Goal: Communication & Community: Ask a question

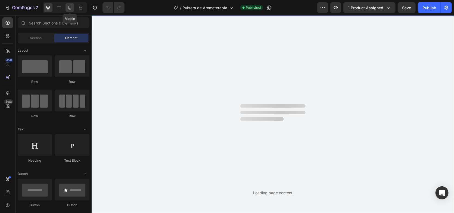
click at [69, 7] on icon at bounding box center [69, 7] width 5 height 5
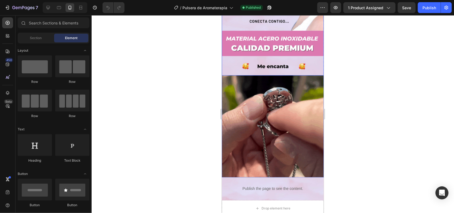
scroll to position [136, 0]
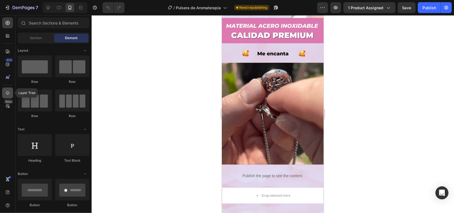
click at [8, 96] on div at bounding box center [7, 93] width 11 height 11
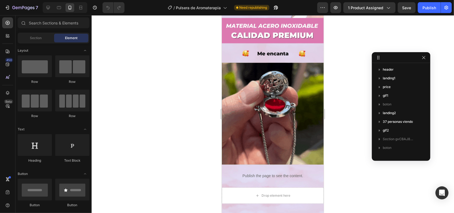
drag, startPoint x: 318, startPoint y: 44, endPoint x: 397, endPoint y: 59, distance: 80.6
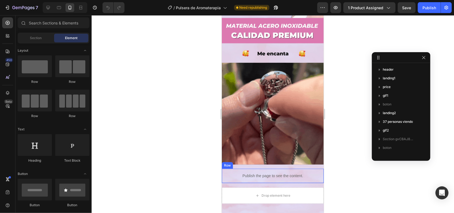
click at [228, 169] on div "Publish the page to see the content. Custom Code" at bounding box center [273, 176] width 102 height 14
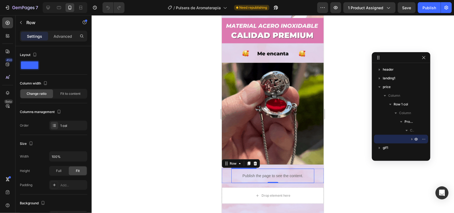
click at [272, 173] on p "Publish the page to see the content." at bounding box center [272, 176] width 83 height 6
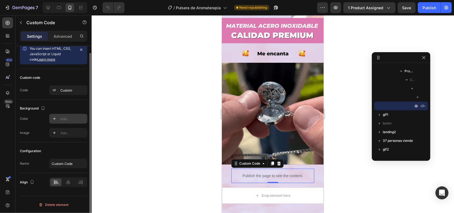
scroll to position [0, 0]
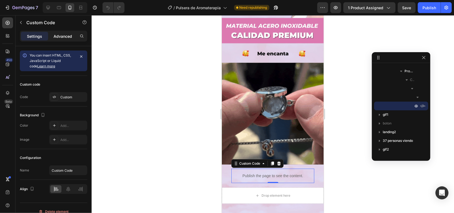
click at [60, 36] on p "Advanced" at bounding box center [63, 36] width 18 height 6
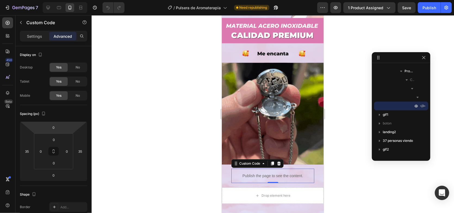
click at [444, 190] on icon "Open Intercom Messenger" at bounding box center [442, 192] width 6 height 7
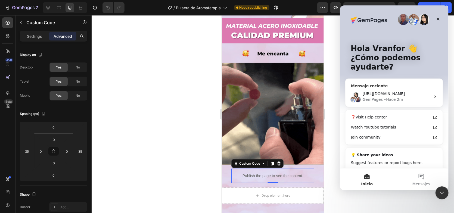
click at [413, 97] on div "GemPages • Hace 2m" at bounding box center [396, 100] width 68 height 6
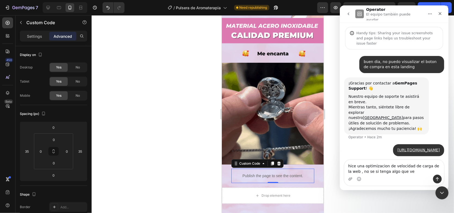
type textarea "hice una optimizacion de velocidad de carga de la web , no se si tenga algo que…"
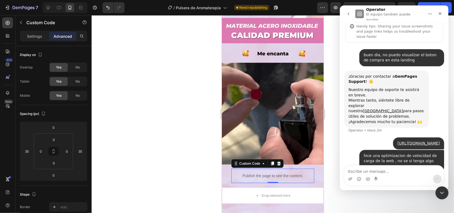
scroll to position [7, 0]
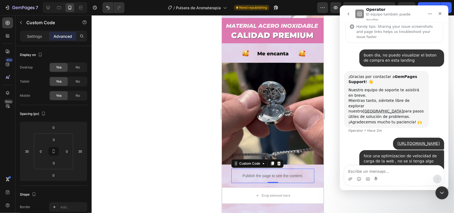
click at [347, 12] on icon "go back" at bounding box center [348, 14] width 4 height 4
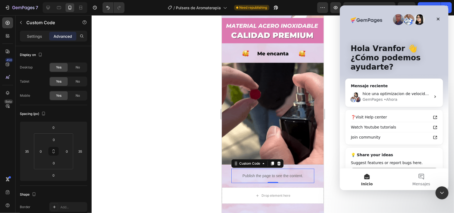
scroll to position [0, 0]
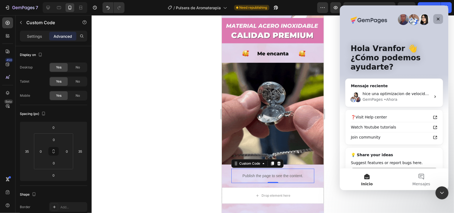
click at [437, 17] on icon "Cerrar" at bounding box center [438, 19] width 4 height 4
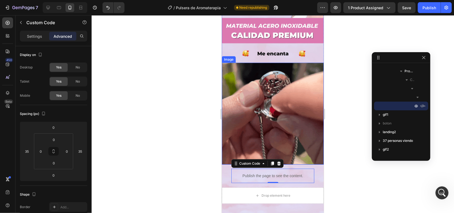
click at [248, 76] on img at bounding box center [273, 114] width 102 height 102
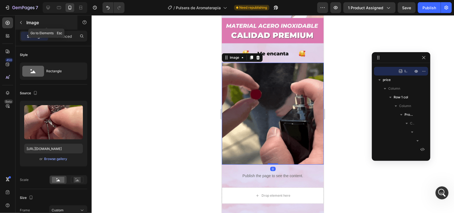
click at [20, 21] on icon "button" at bounding box center [21, 22] width 4 height 4
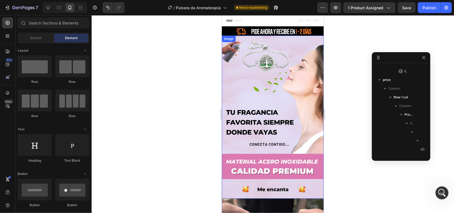
click at [282, 59] on img at bounding box center [273, 116] width 102 height 163
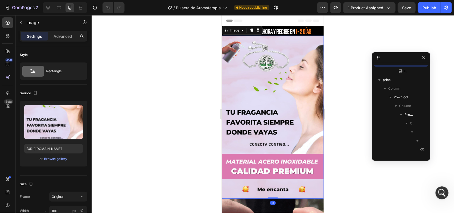
scroll to position [7, 0]
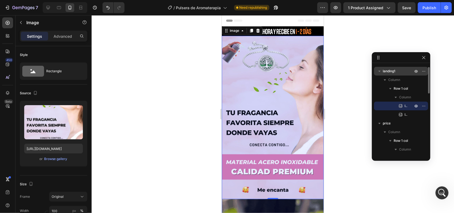
click at [379, 71] on icon "button" at bounding box center [379, 70] width 5 height 5
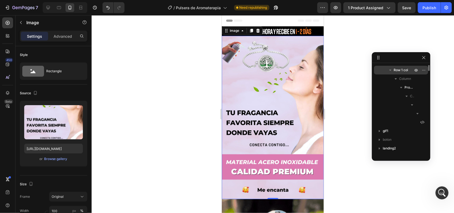
scroll to position [0, 0]
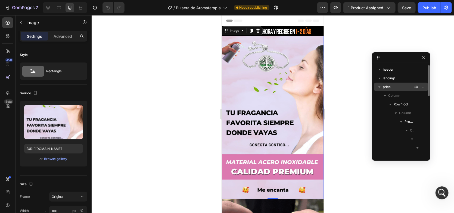
click at [378, 88] on icon "button" at bounding box center [379, 86] width 5 height 5
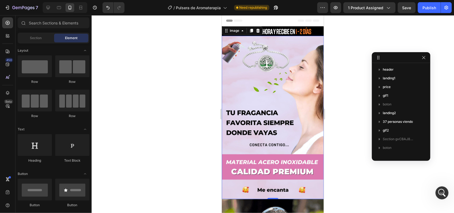
click at [261, 21] on div "Header" at bounding box center [272, 20] width 93 height 11
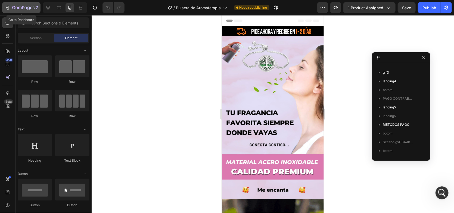
click at [9, 7] on icon "button" at bounding box center [8, 8] width 2 height 4
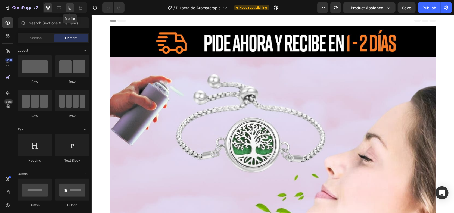
click at [70, 6] on icon at bounding box center [69, 8] width 3 height 4
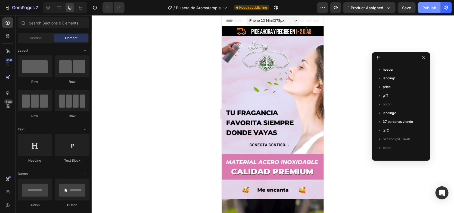
click at [426, 6] on div "Publish" at bounding box center [429, 8] width 14 height 6
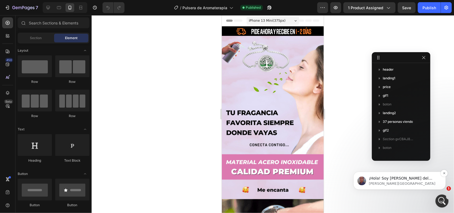
click at [399, 182] on p "Jay • Ahora" at bounding box center [404, 183] width 70 height 5
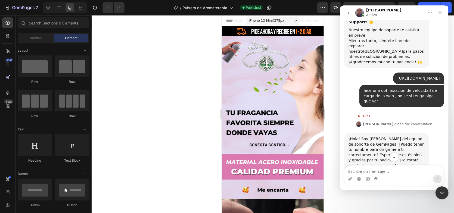
scroll to position [66, 0]
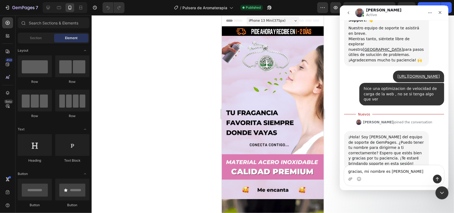
type textarea "gracias, mi nombre es jhoel"
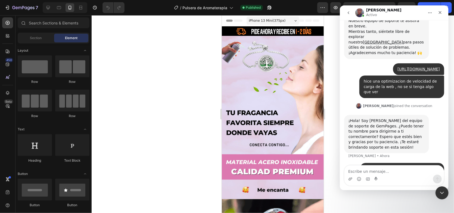
scroll to position [73, 0]
click at [347, 13] on icon "go back" at bounding box center [348, 13] width 4 height 4
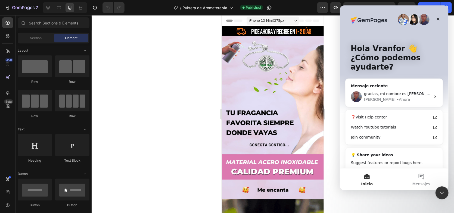
scroll to position [0, 0]
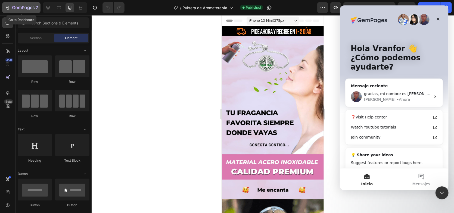
click at [7, 7] on icon "button" at bounding box center [7, 7] width 5 height 5
